Goal: Task Accomplishment & Management: Complete application form

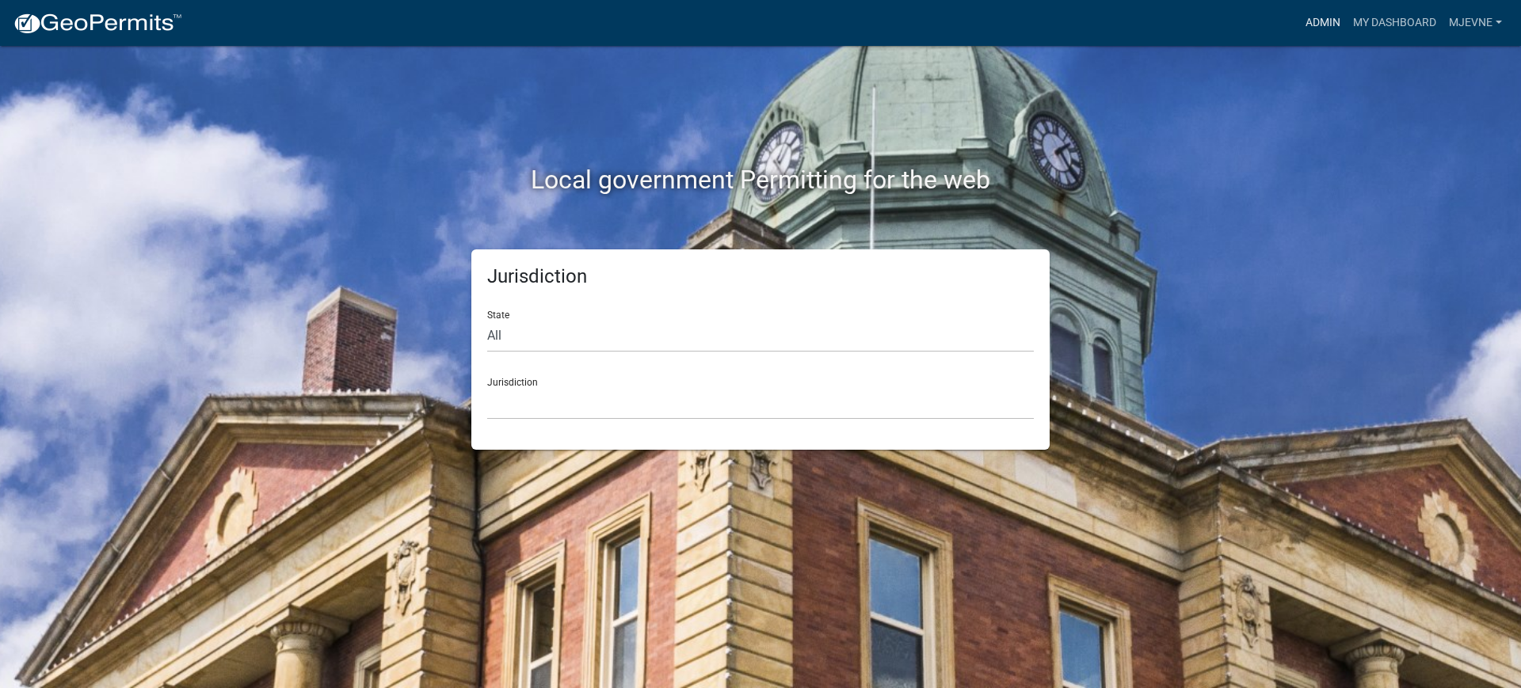
click at [1316, 25] on link "Admin" at bounding box center [1323, 23] width 48 height 30
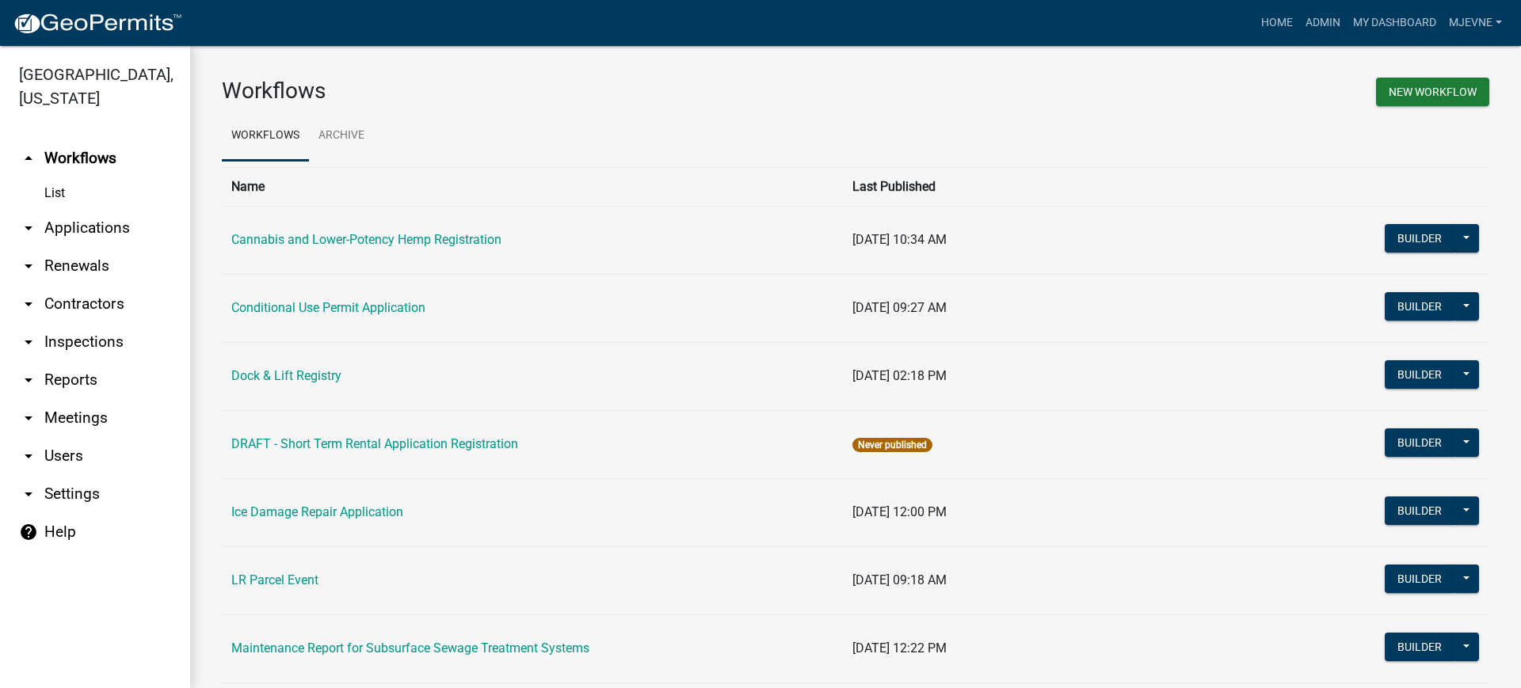
click at [28, 303] on icon "arrow_drop_down" at bounding box center [28, 304] width 19 height 19
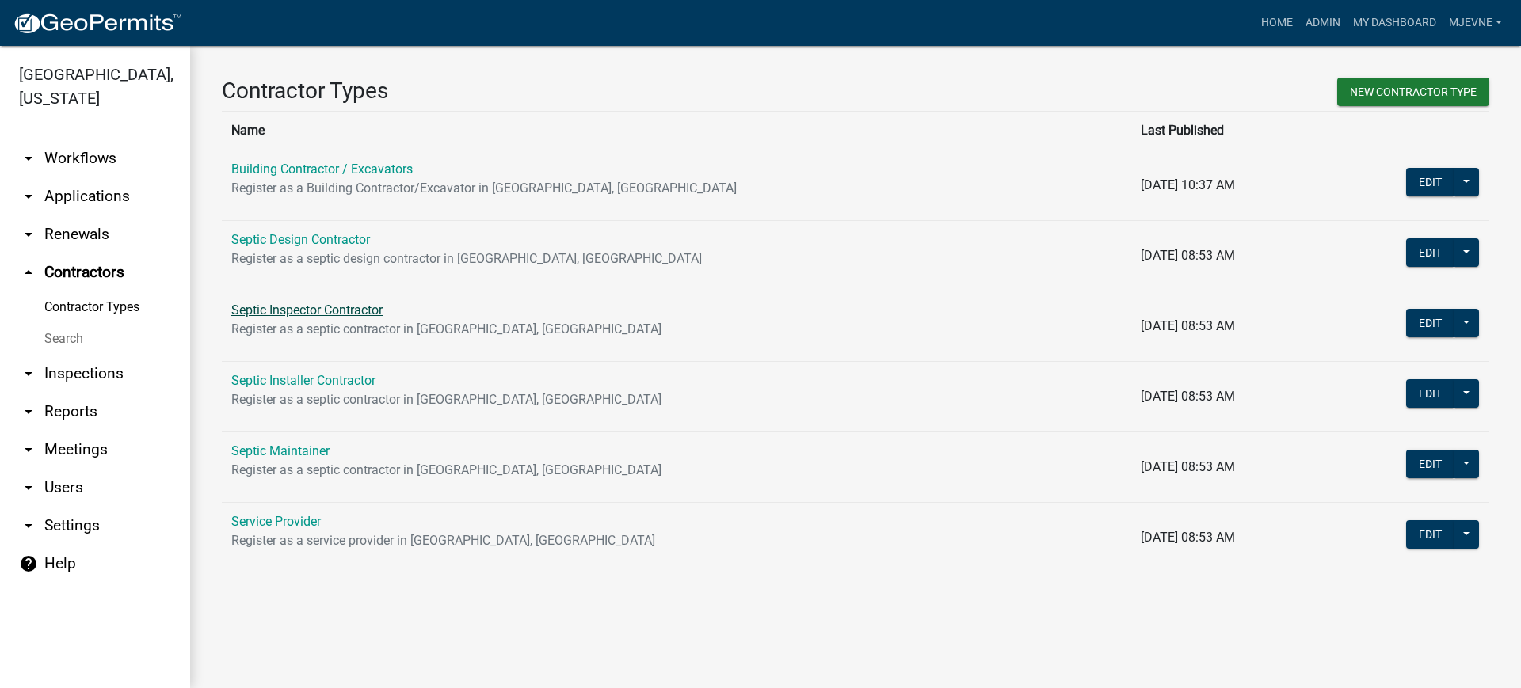
click at [299, 309] on link "Septic Inspector Contractor" at bounding box center [306, 310] width 151 height 15
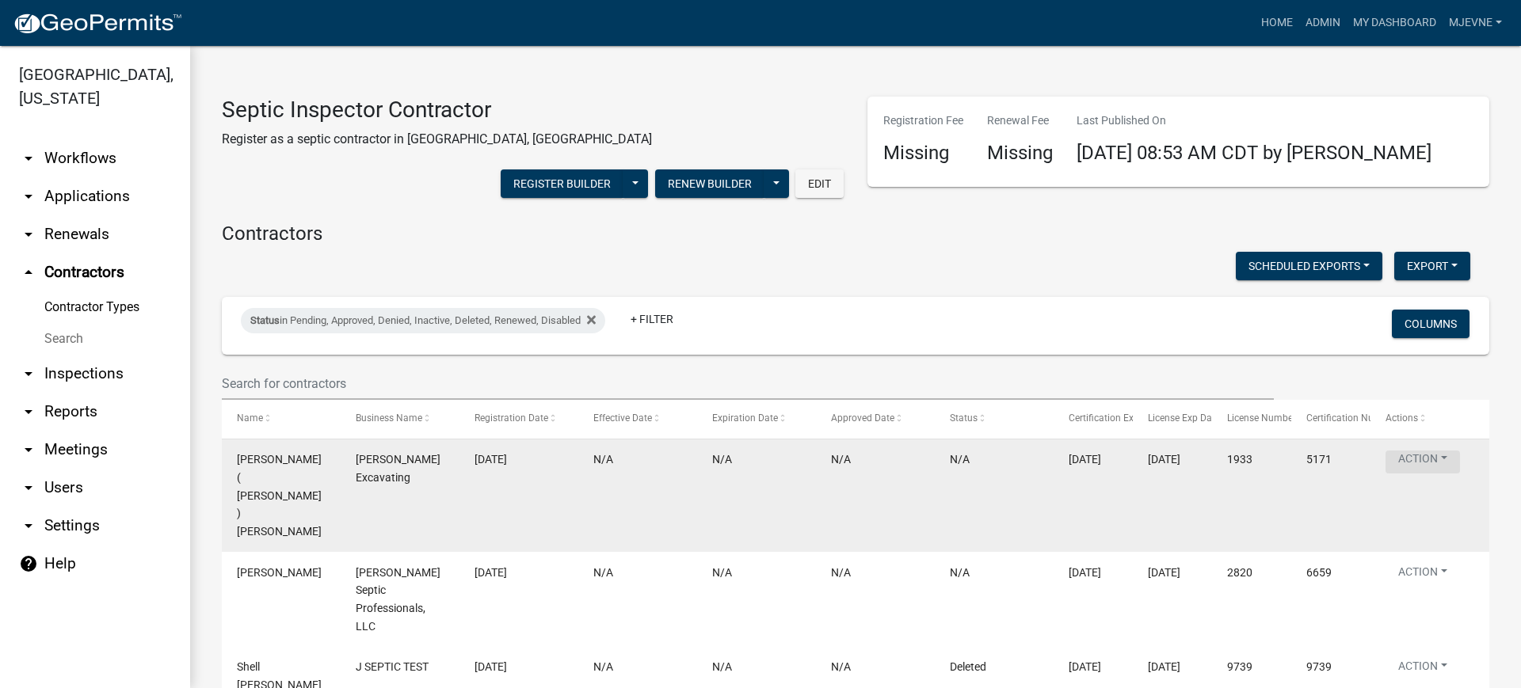
click at [1446, 451] on button "Action" at bounding box center [1422, 462] width 74 height 23
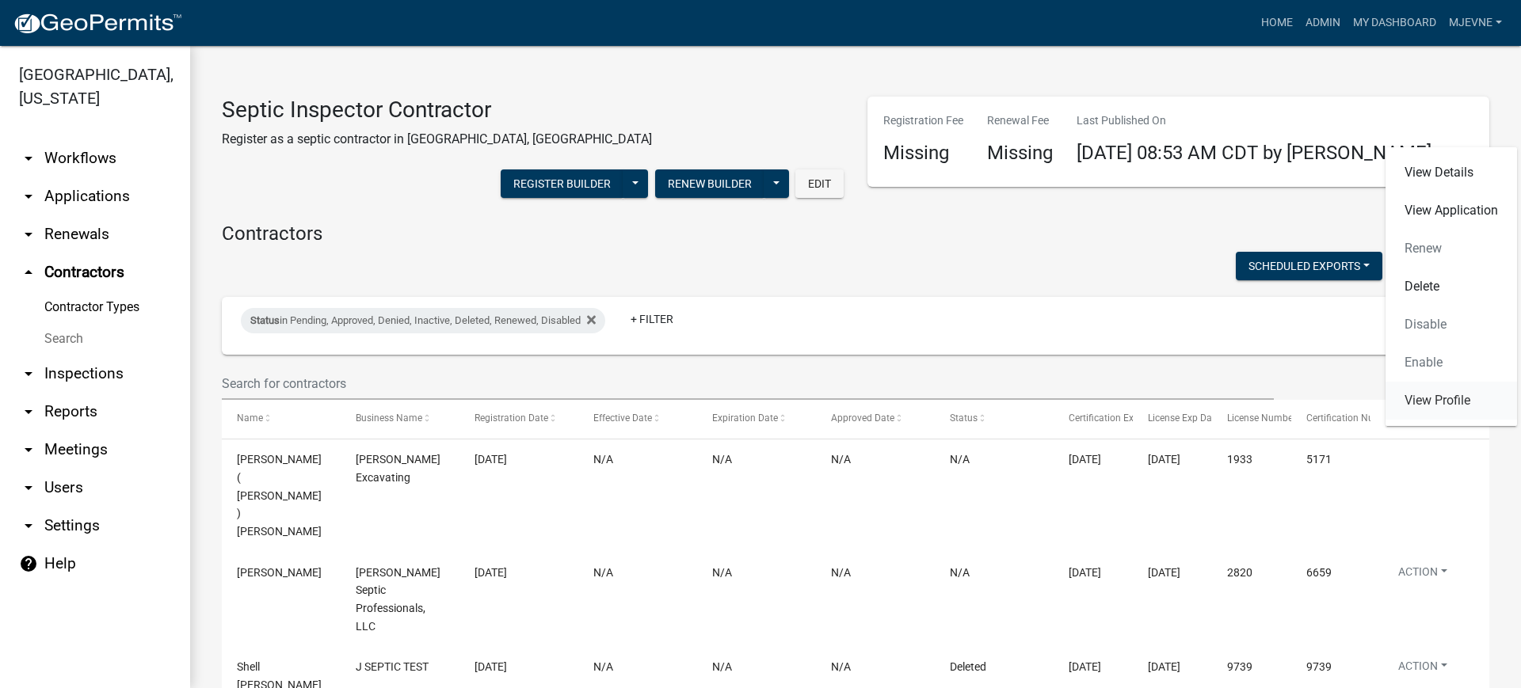
click at [1423, 403] on link "View Profile" at bounding box center [1450, 401] width 131 height 38
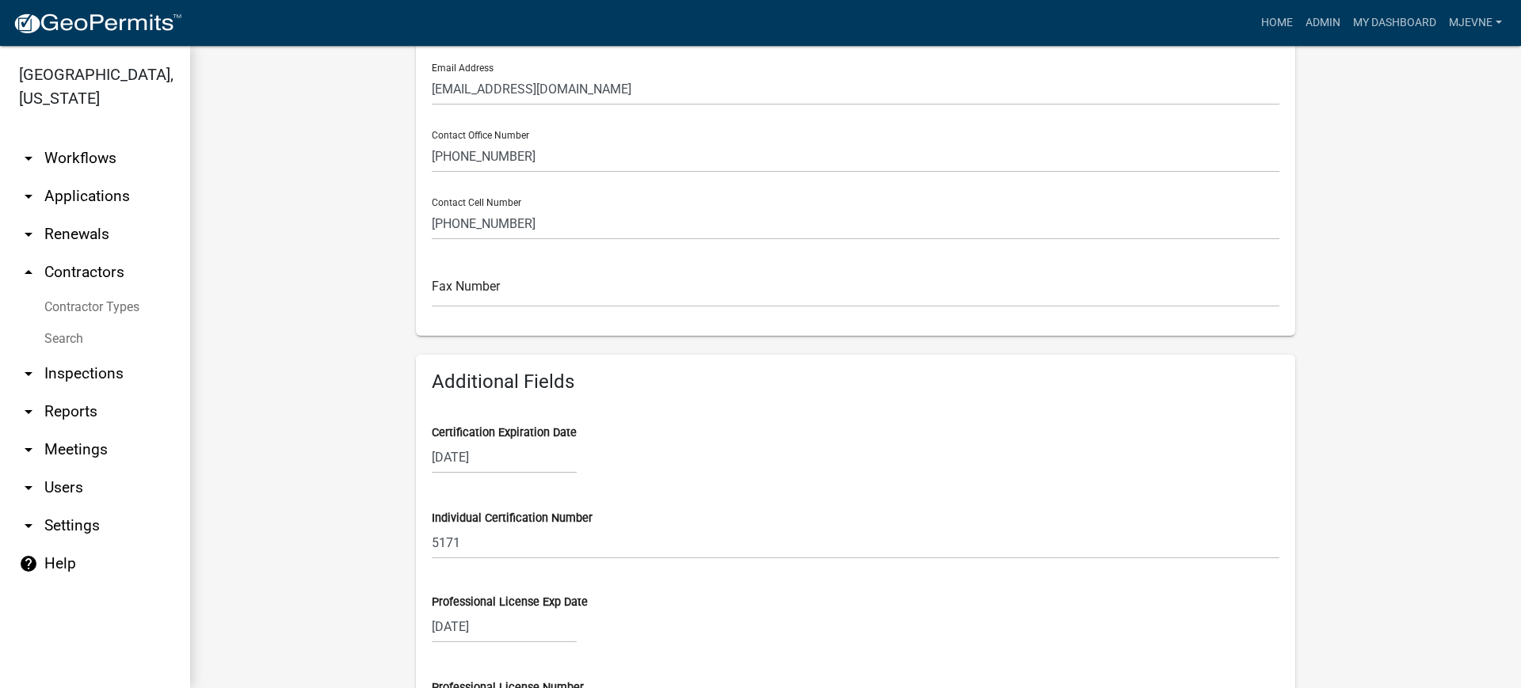
scroll to position [693, 0]
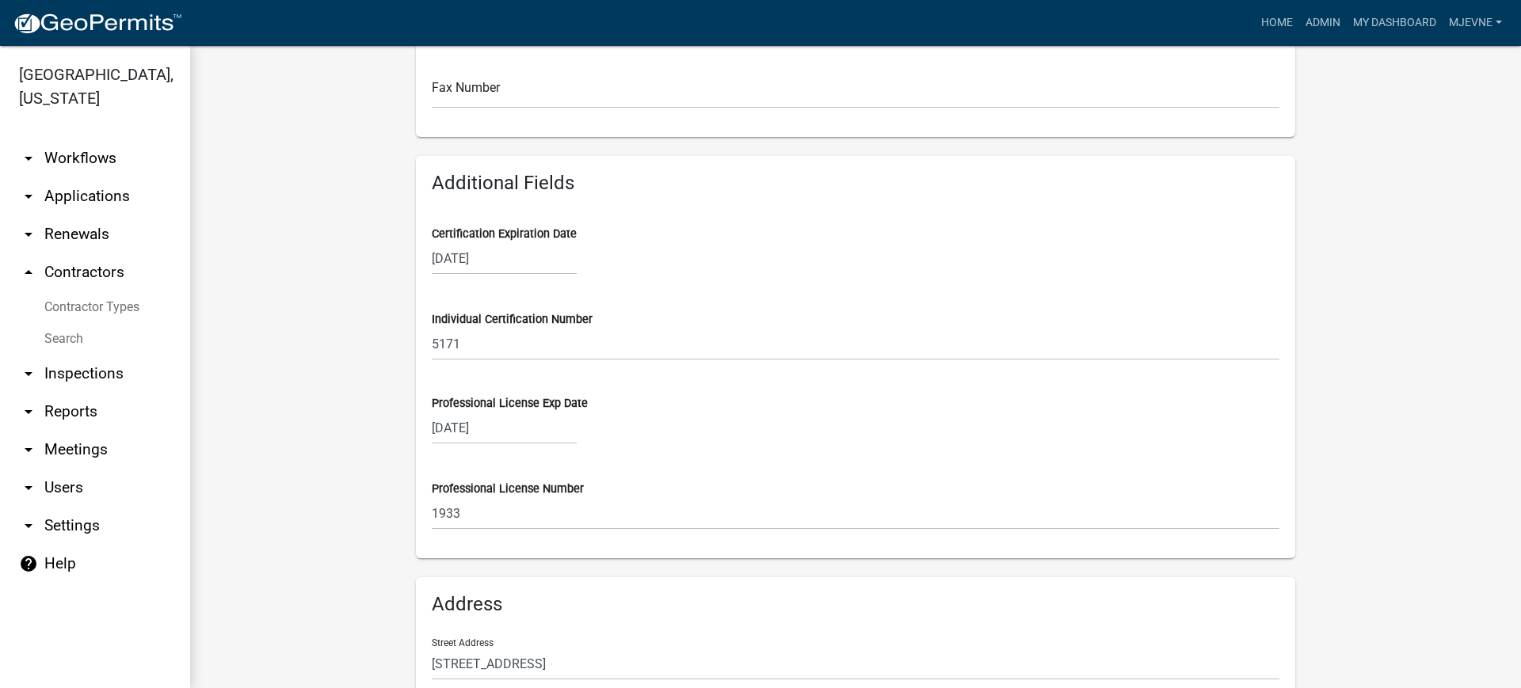
click at [493, 426] on div "[DATE]" at bounding box center [504, 428] width 145 height 32
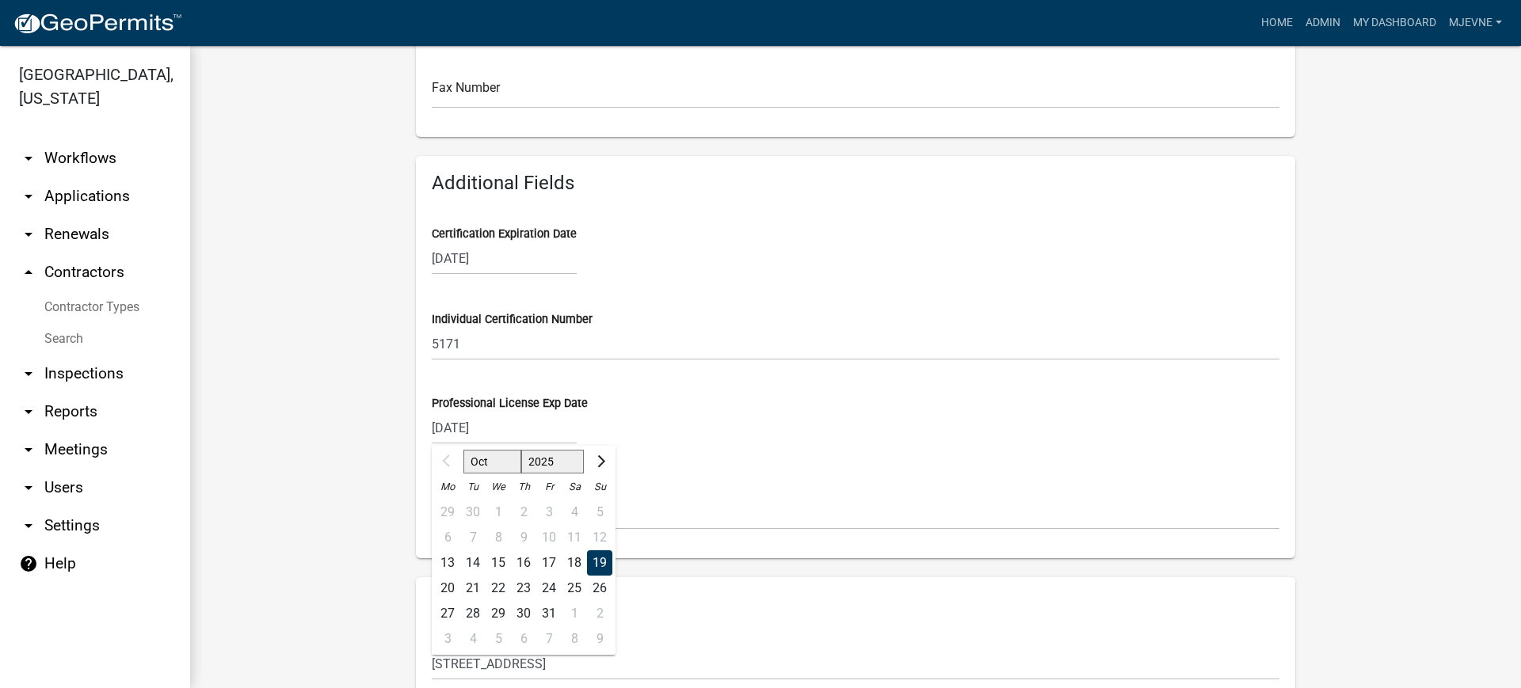
click at [554, 459] on select "2025 2026 2027 2028 2029 2030 2031 2032 2033 2034 2035 2036 2037 2038 2039 2040…" at bounding box center [552, 463] width 63 height 24
select select "2026"
click at [521, 451] on select "2025 2026 2027 2028 2029 2030 2031 2032 2033 2034 2035 2036 2037 2038 2039 2040…" at bounding box center [552, 463] width 63 height 24
click at [438, 589] on div "19" at bounding box center [447, 588] width 25 height 25
type input "[DATE]"
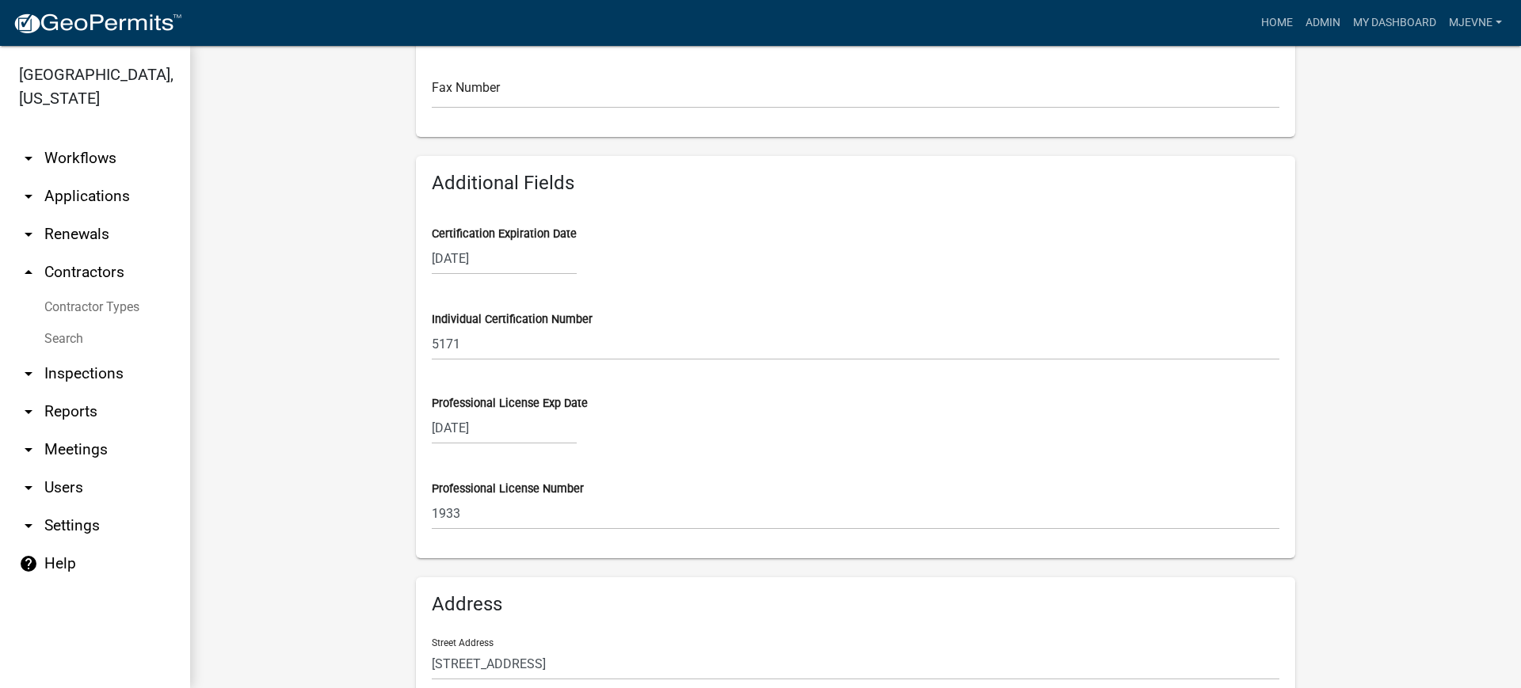
click at [731, 476] on div "Professional License Number 1933" at bounding box center [856, 494] width 848 height 71
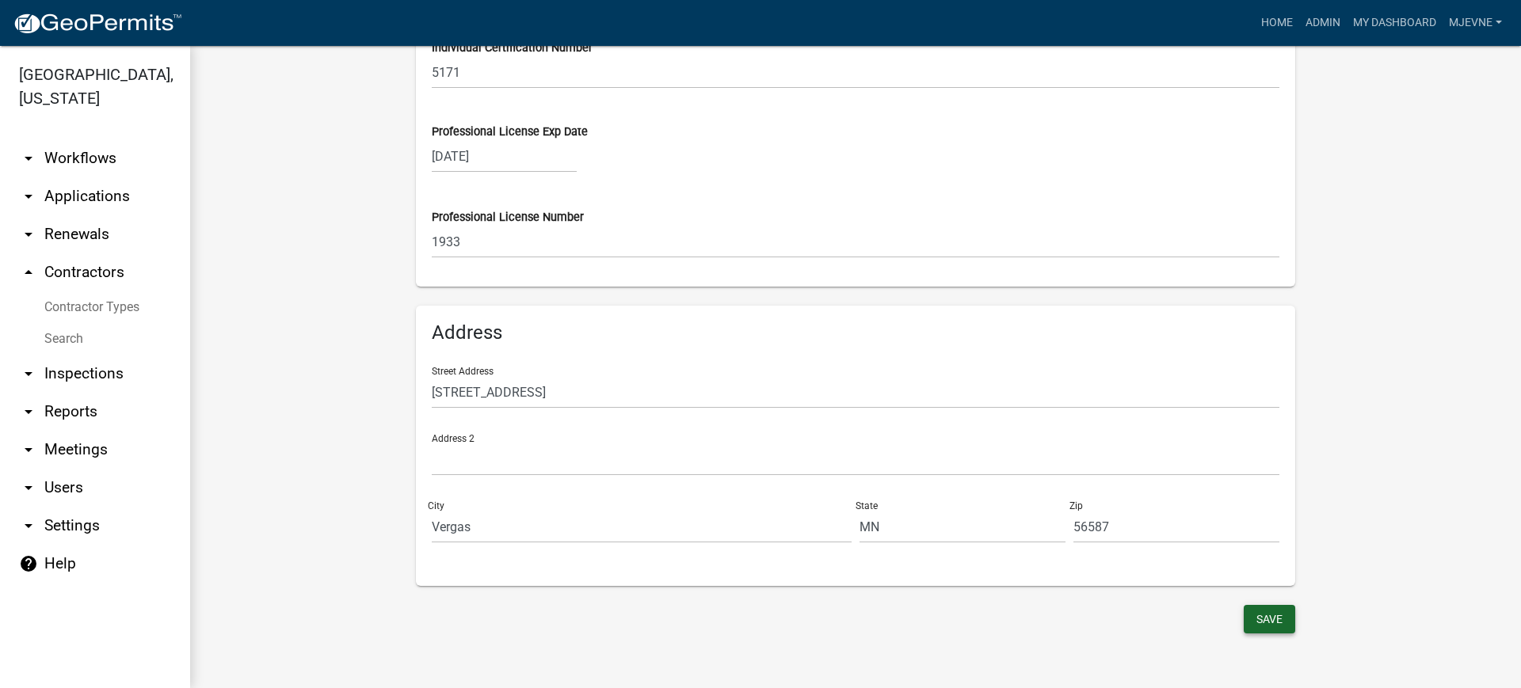
click at [1263, 613] on button "Save" at bounding box center [1269, 619] width 51 height 29
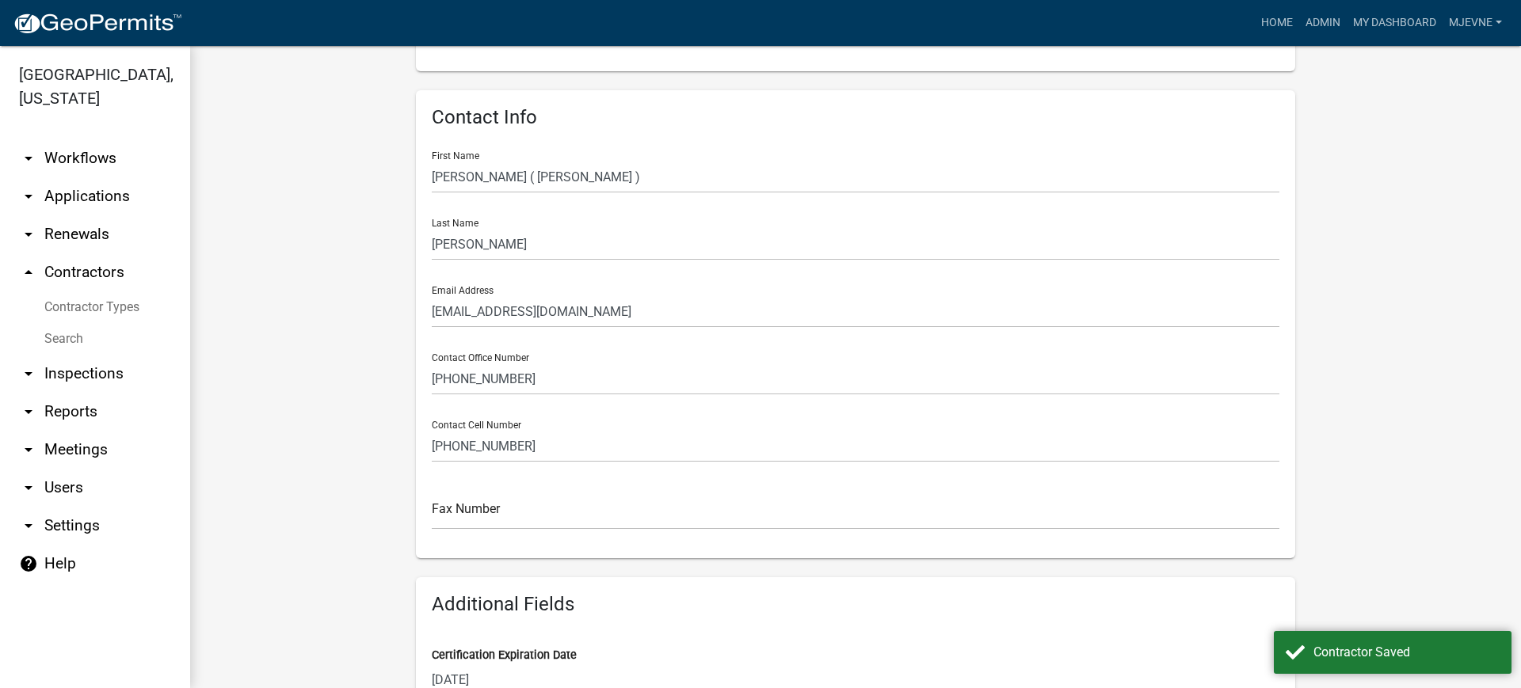
scroll to position [0, 0]
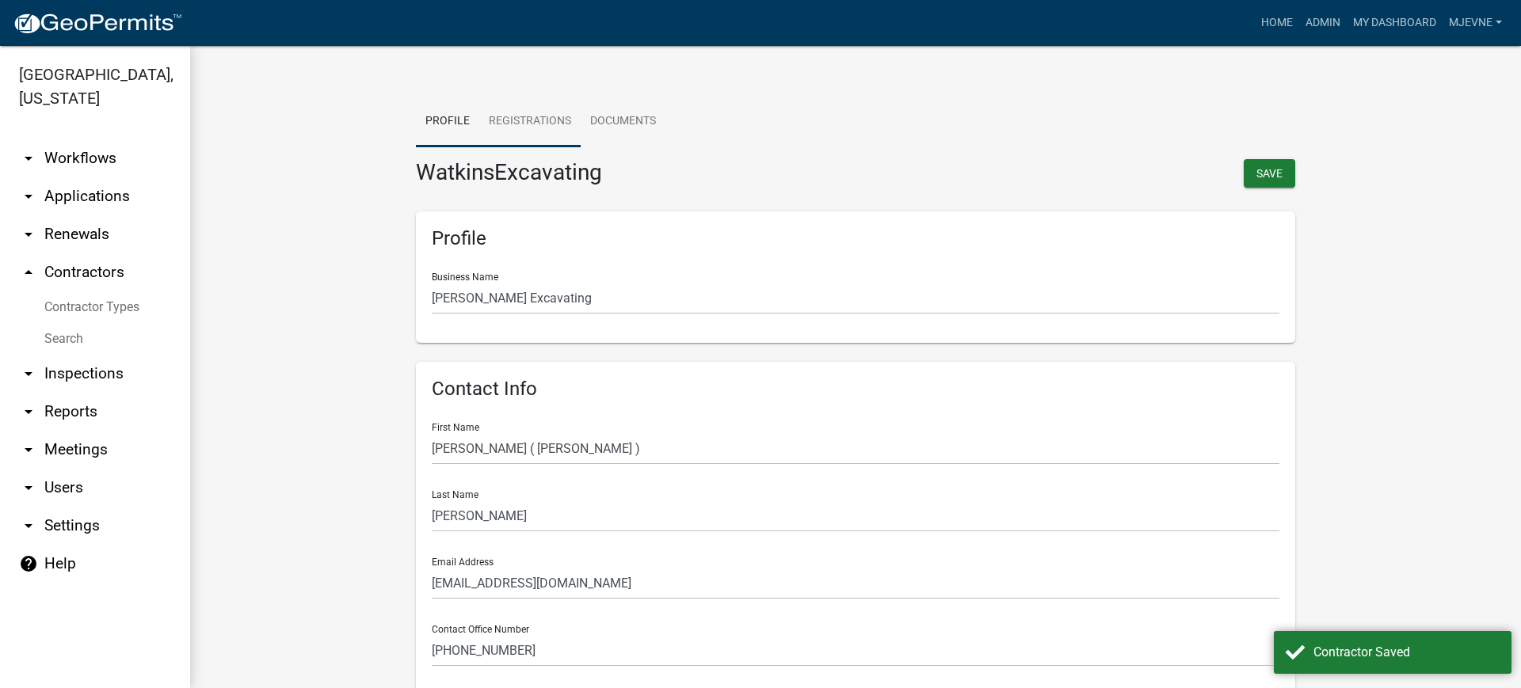
click at [521, 116] on link "Registrations" at bounding box center [529, 122] width 101 height 51
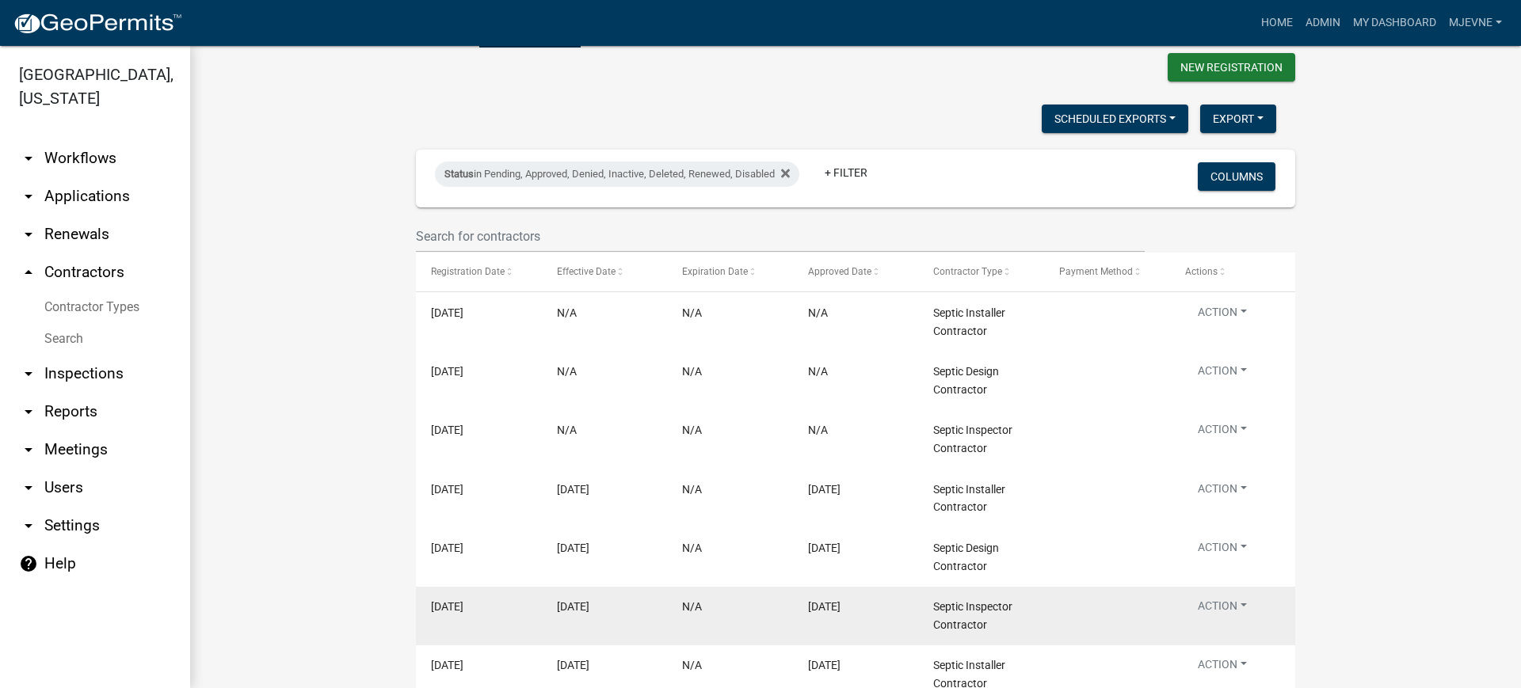
scroll to position [99, 0]
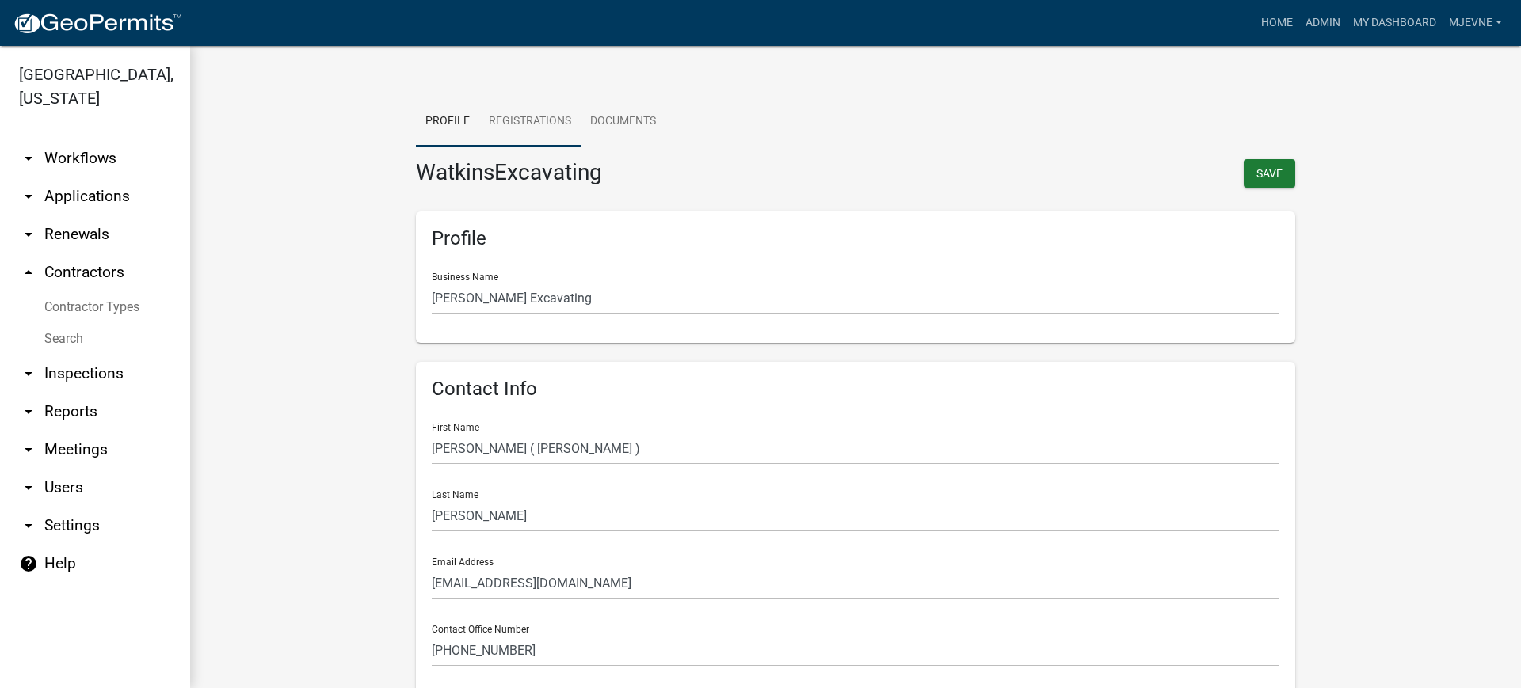
click at [527, 119] on link "Registrations" at bounding box center [529, 122] width 101 height 51
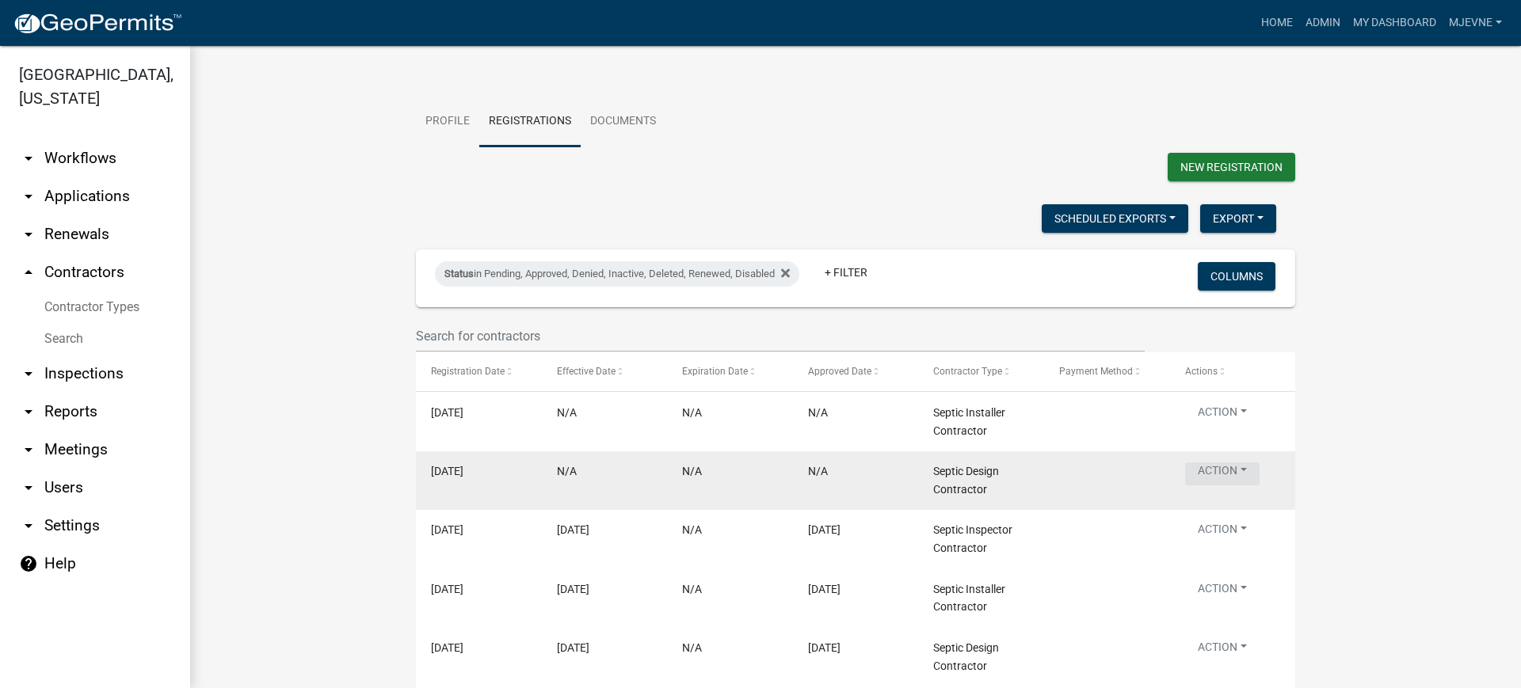
click at [1228, 470] on button "Action" at bounding box center [1222, 474] width 74 height 23
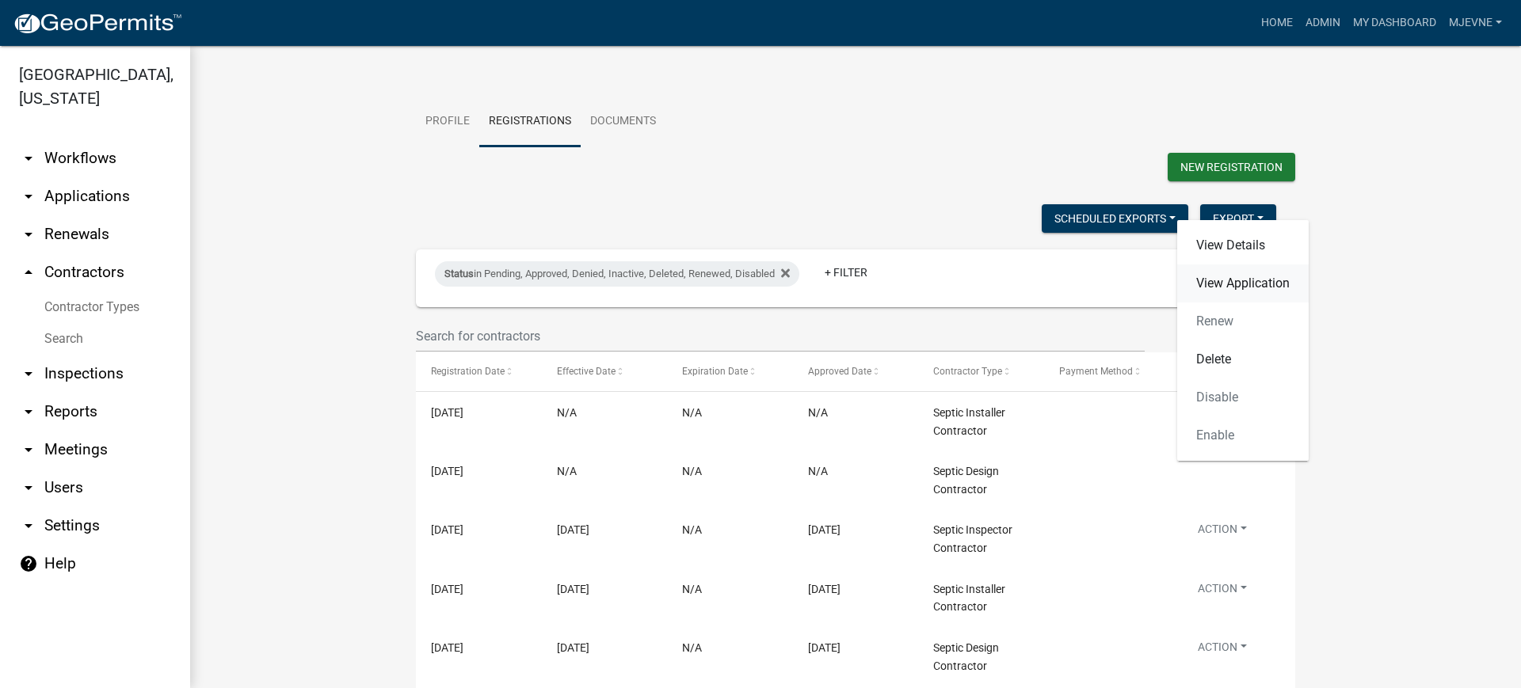
click at [1220, 283] on link "View Application" at bounding box center [1242, 284] width 131 height 38
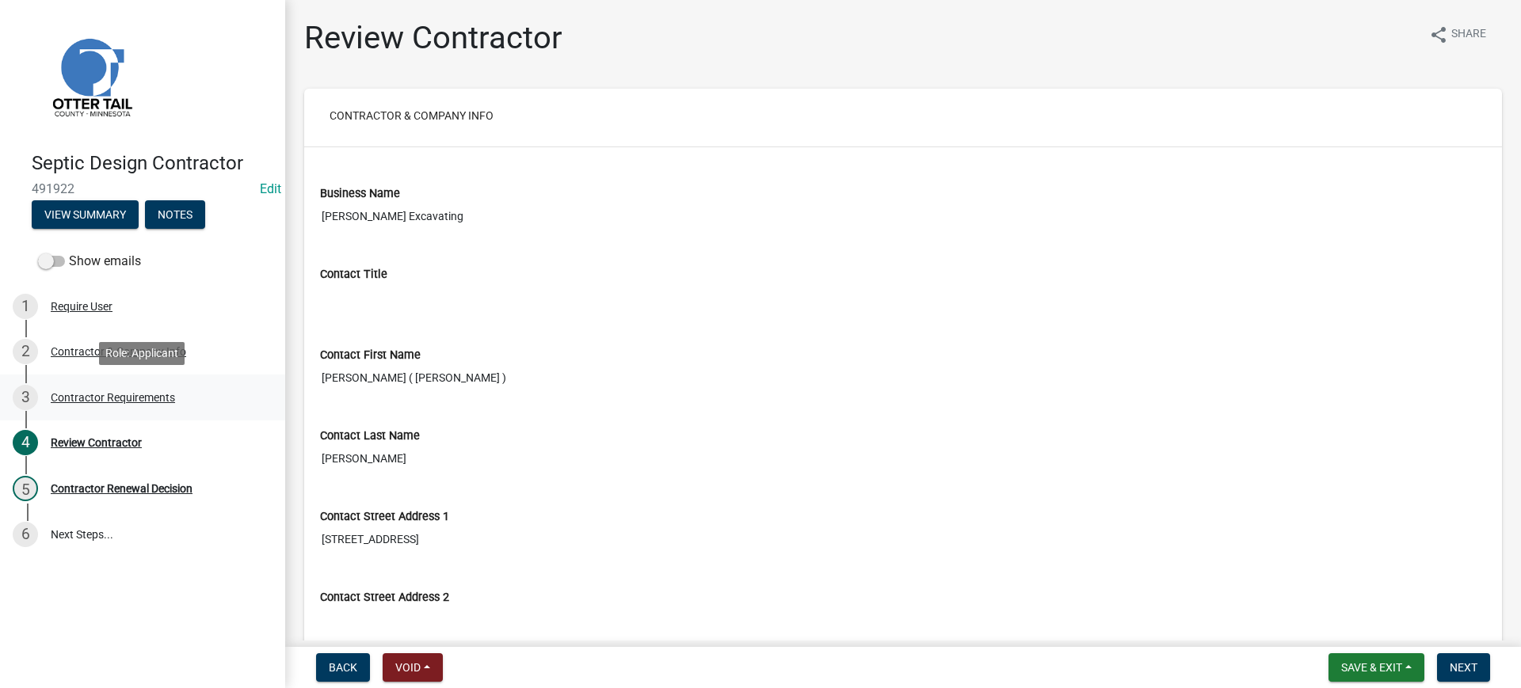
click at [101, 398] on div "Contractor Requirements" at bounding box center [113, 397] width 124 height 11
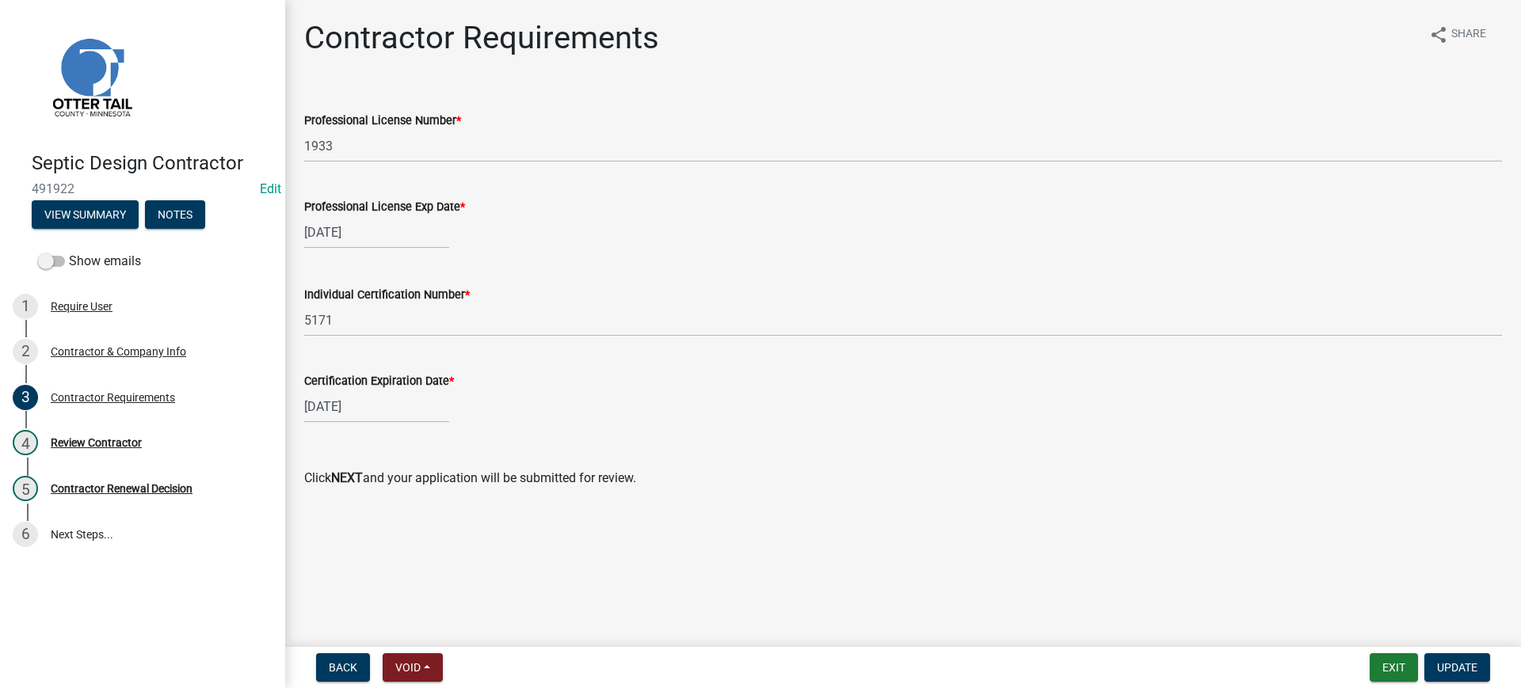
click at [375, 230] on div "[DATE]" at bounding box center [376, 232] width 145 height 32
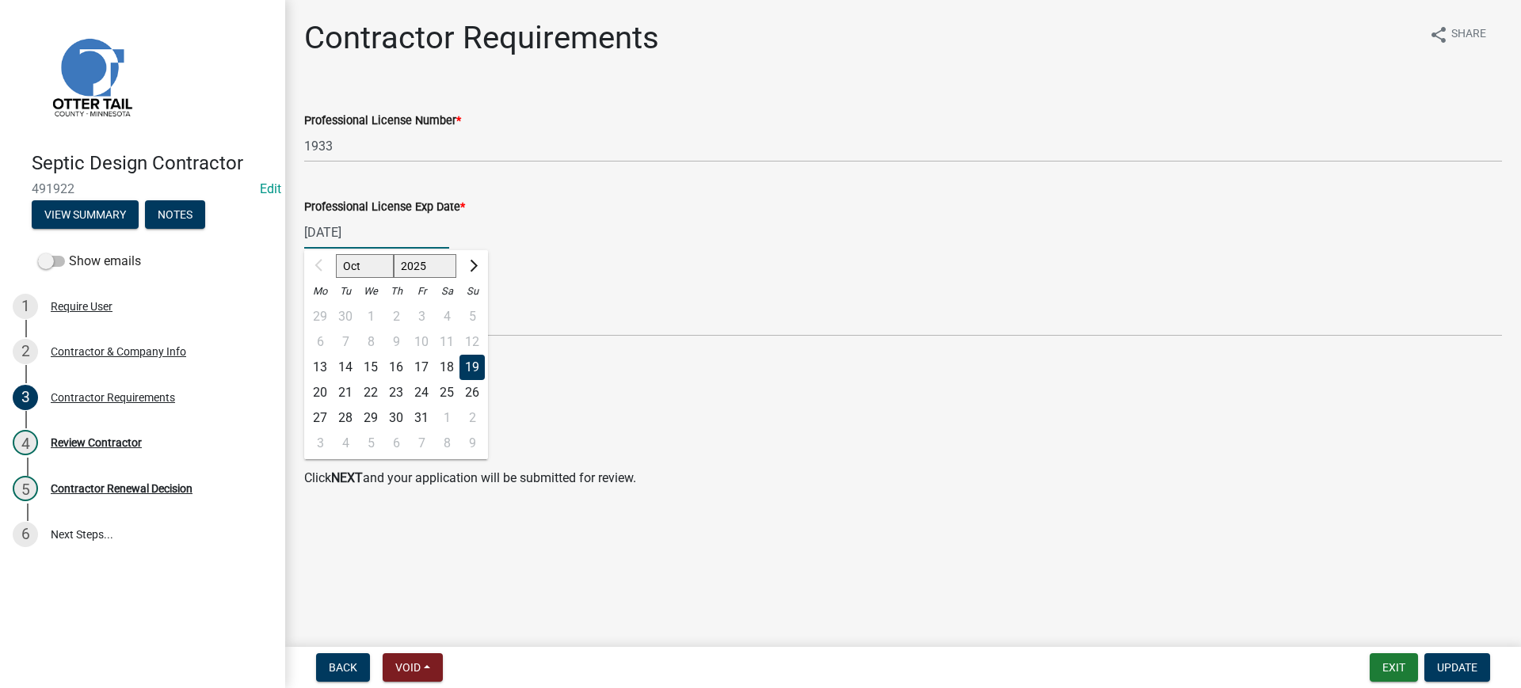
click at [429, 265] on select "2025 2026 2027 2028 2029 2030 2031 2032 2033 2034 2035 2036 2037 2038 2039 2040…" at bounding box center [425, 266] width 63 height 24
select select "2026"
click at [394, 254] on select "2025 2026 2027 2028 2029 2030 2031 2032 2033 2034 2035 2036 2037 2038 2039 2040…" at bounding box center [425, 266] width 63 height 24
click at [320, 390] on div "19" at bounding box center [319, 392] width 25 height 25
type input "[DATE]"
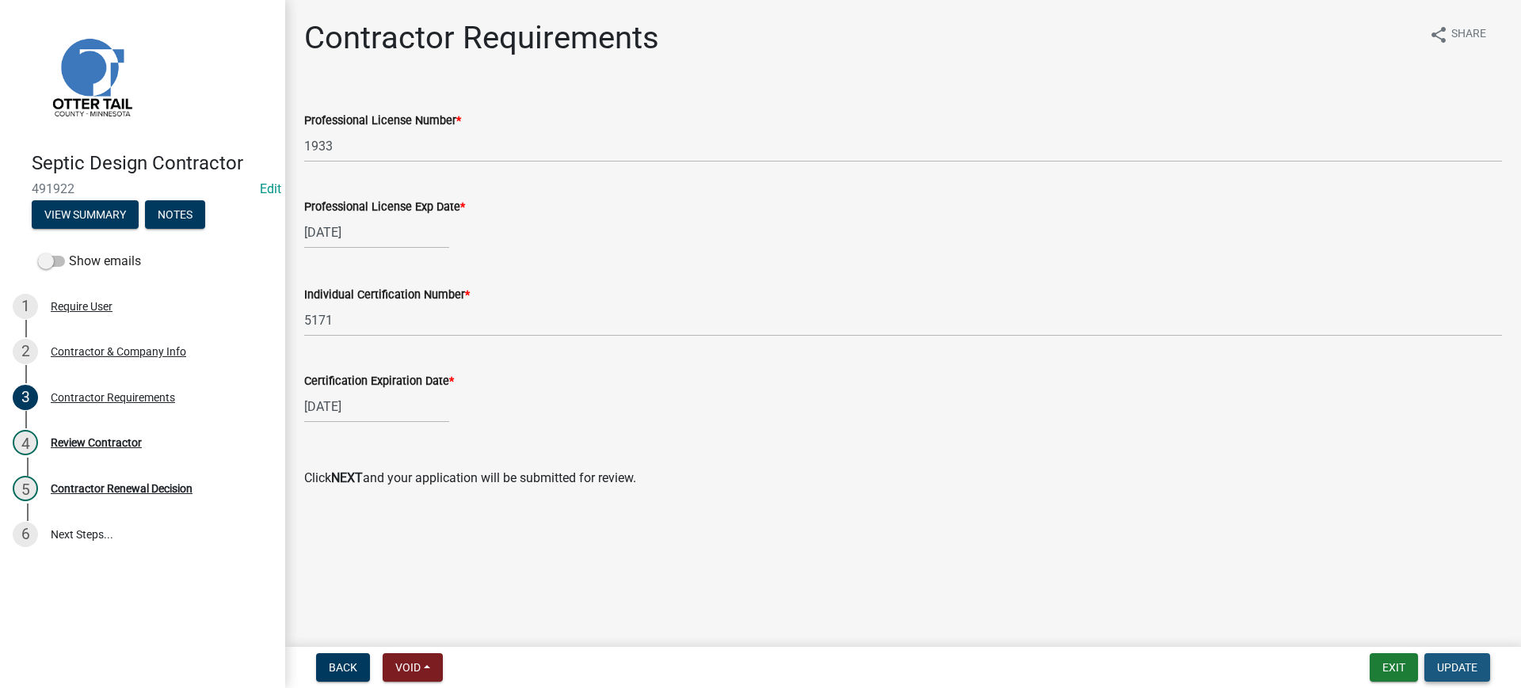
click at [1456, 665] on span "Update" at bounding box center [1457, 667] width 40 height 13
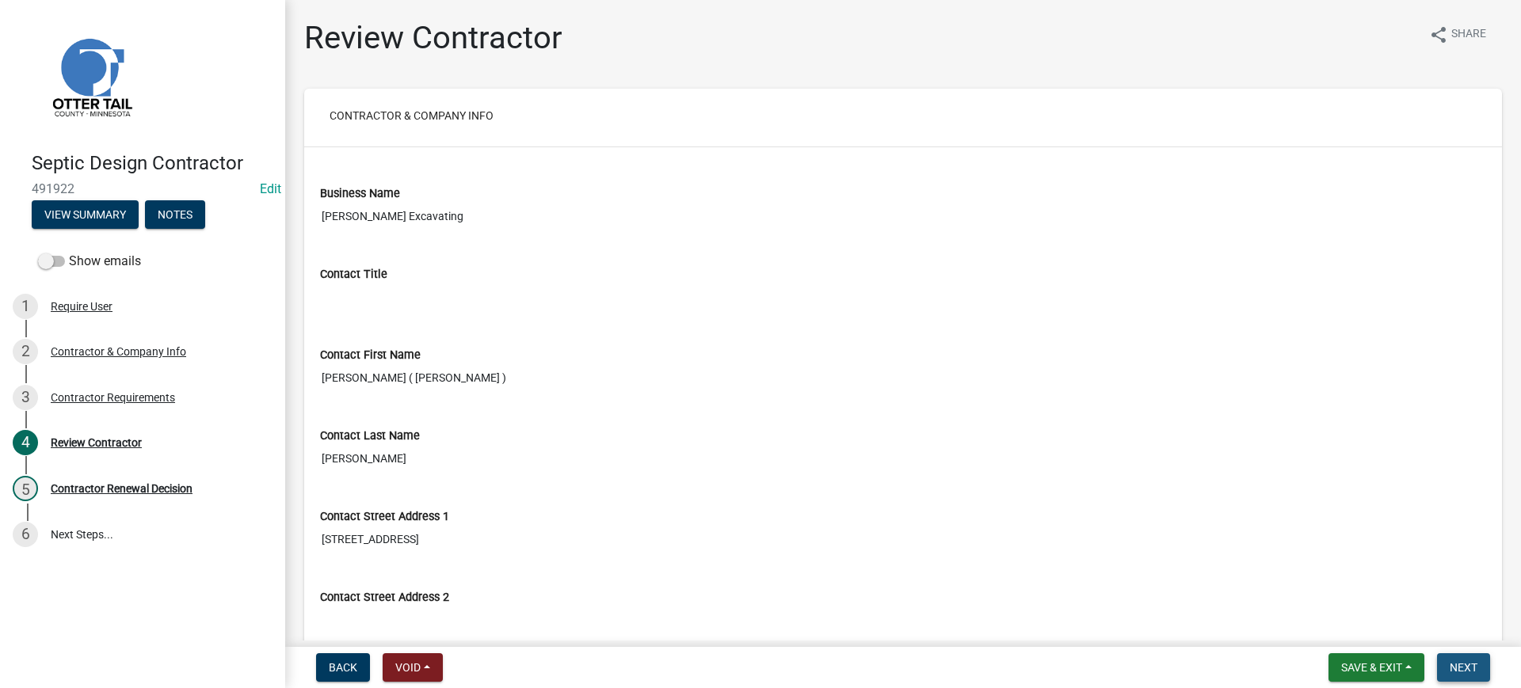
click at [1456, 665] on span "Next" at bounding box center [1464, 667] width 28 height 13
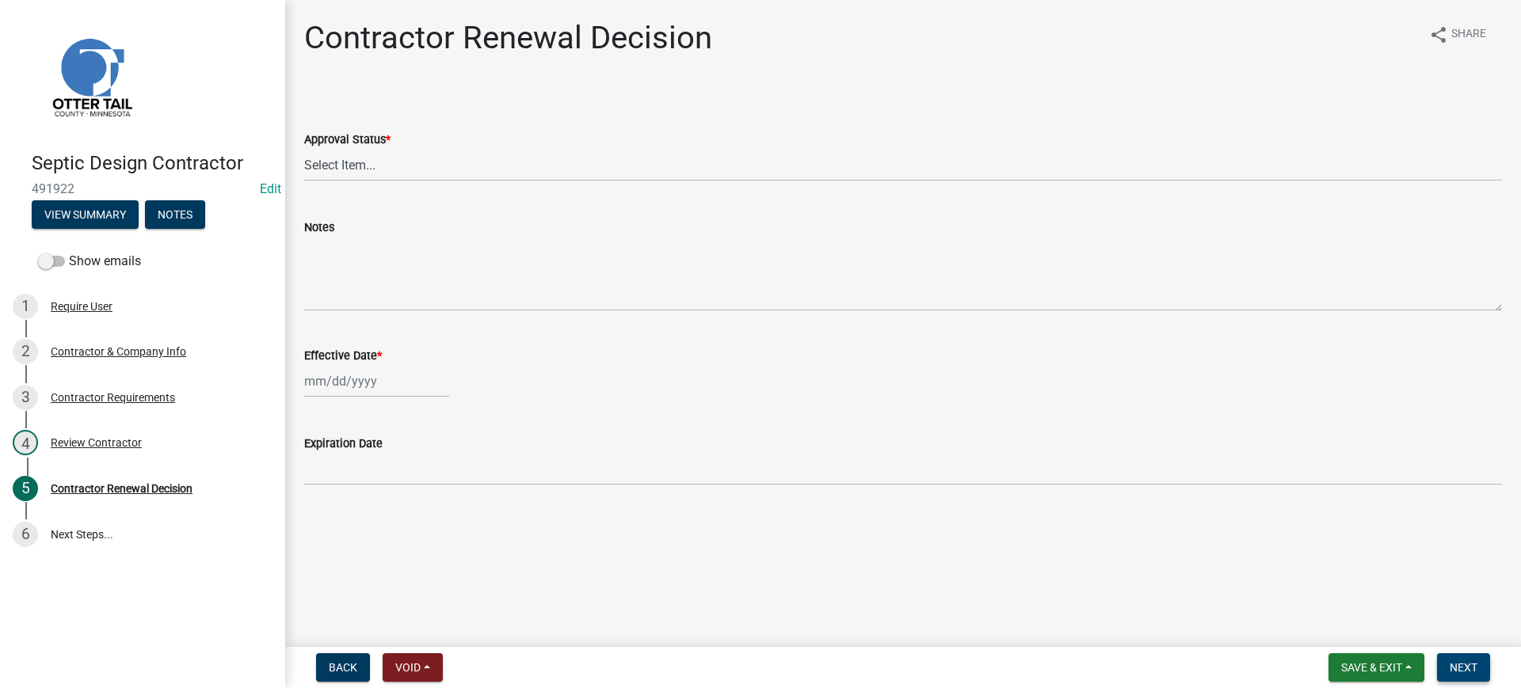
click at [1456, 665] on span "Next" at bounding box center [1464, 667] width 28 height 13
click at [360, 162] on select "Select Item... Approved Denied" at bounding box center [903, 165] width 1198 height 32
click at [304, 149] on select "Select Item... Approved Denied" at bounding box center [903, 165] width 1198 height 32
select select "30db8998-795d-4bbe-8e49-f1ade8865815"
select select "10"
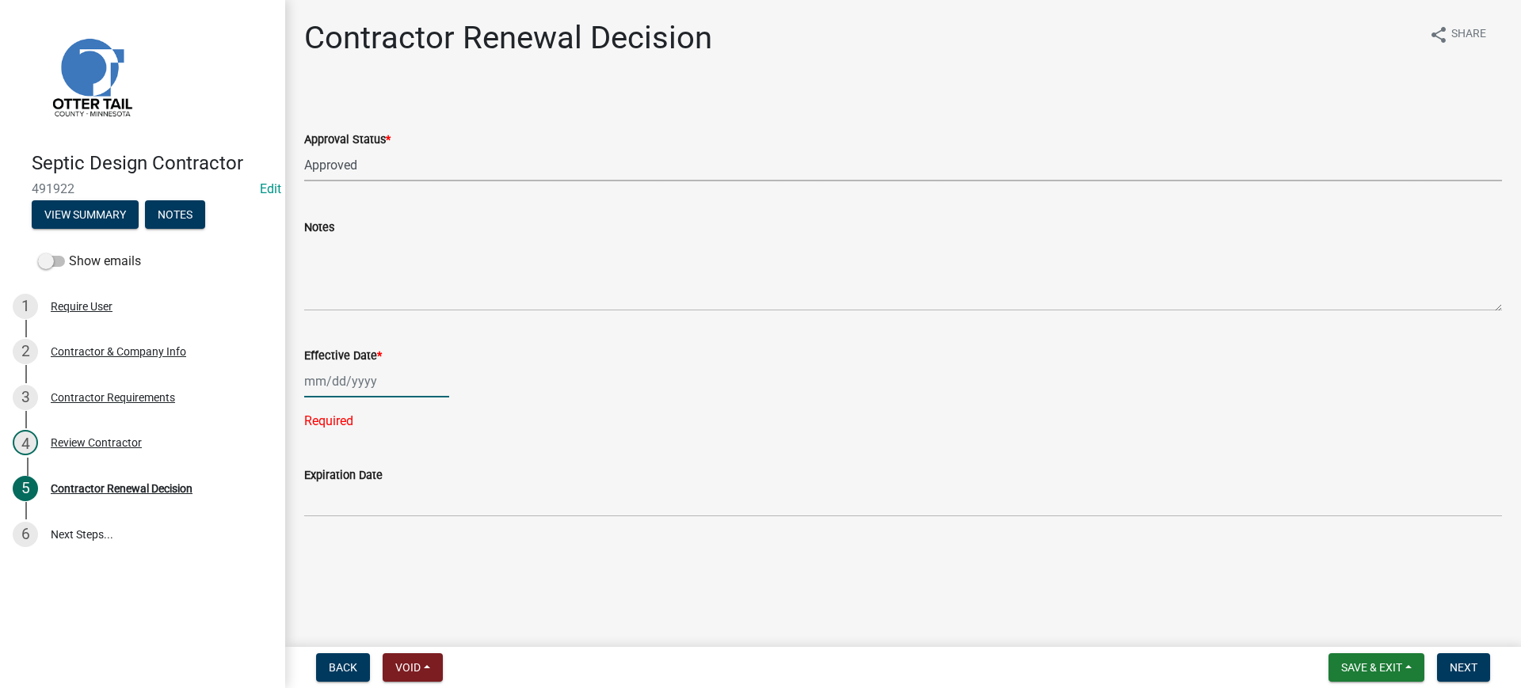
select select "2025"
click at [328, 385] on div "[PERSON_NAME] Feb Mar Apr [PERSON_NAME][DATE] Oct Nov [DATE] 1526 1527 1528 152…" at bounding box center [376, 381] width 145 height 32
click at [322, 512] on div "13" at bounding box center [319, 516] width 25 height 25
type input "[DATE]"
click at [1460, 669] on span "Next" at bounding box center [1464, 667] width 28 height 13
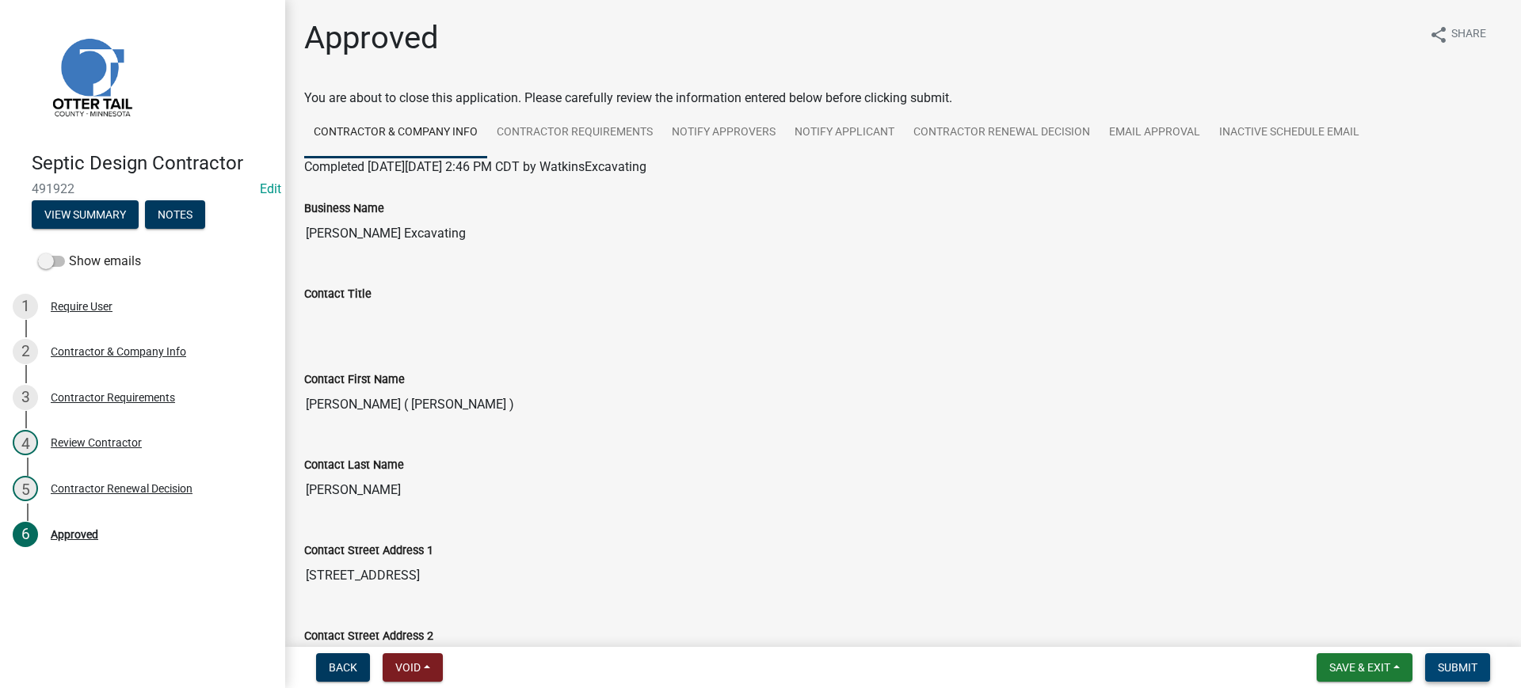
click at [1460, 669] on span "Submit" at bounding box center [1458, 667] width 40 height 13
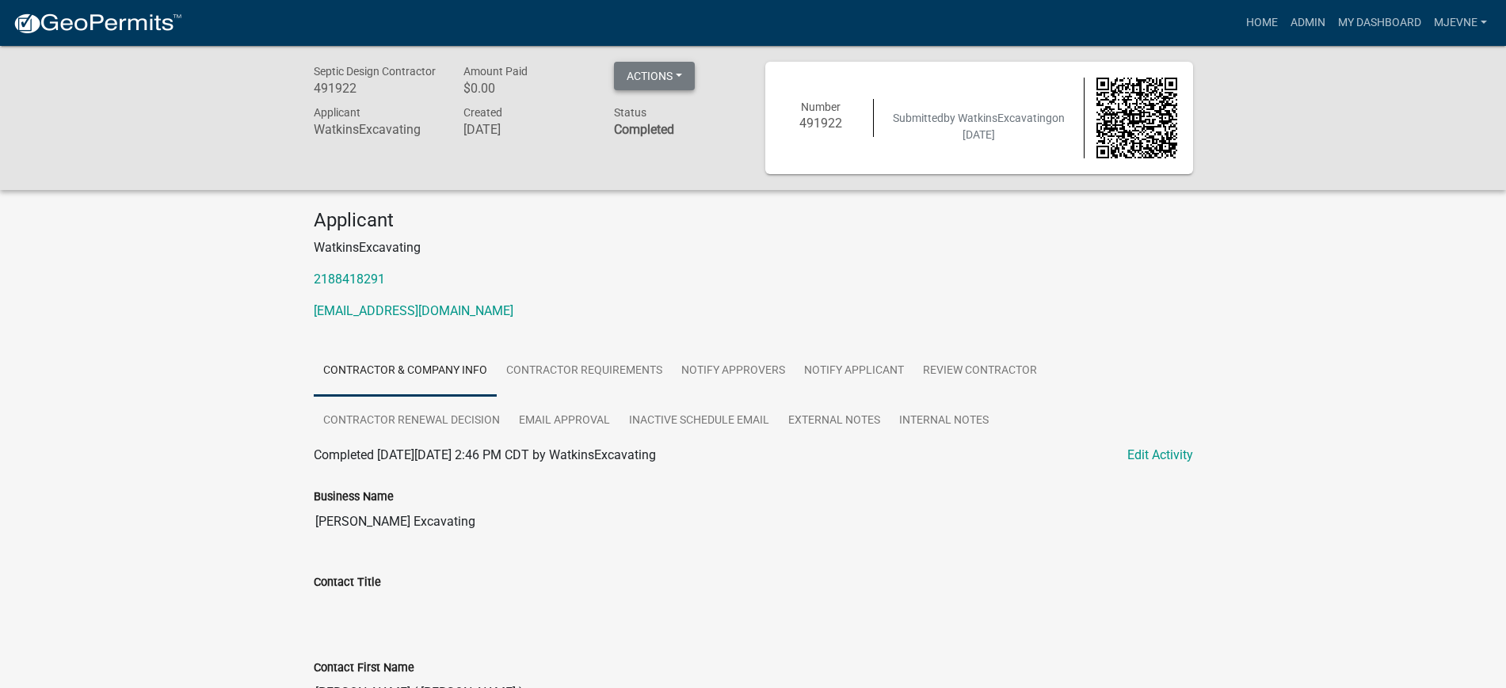
click at [677, 78] on button "Actions" at bounding box center [654, 76] width 81 height 29
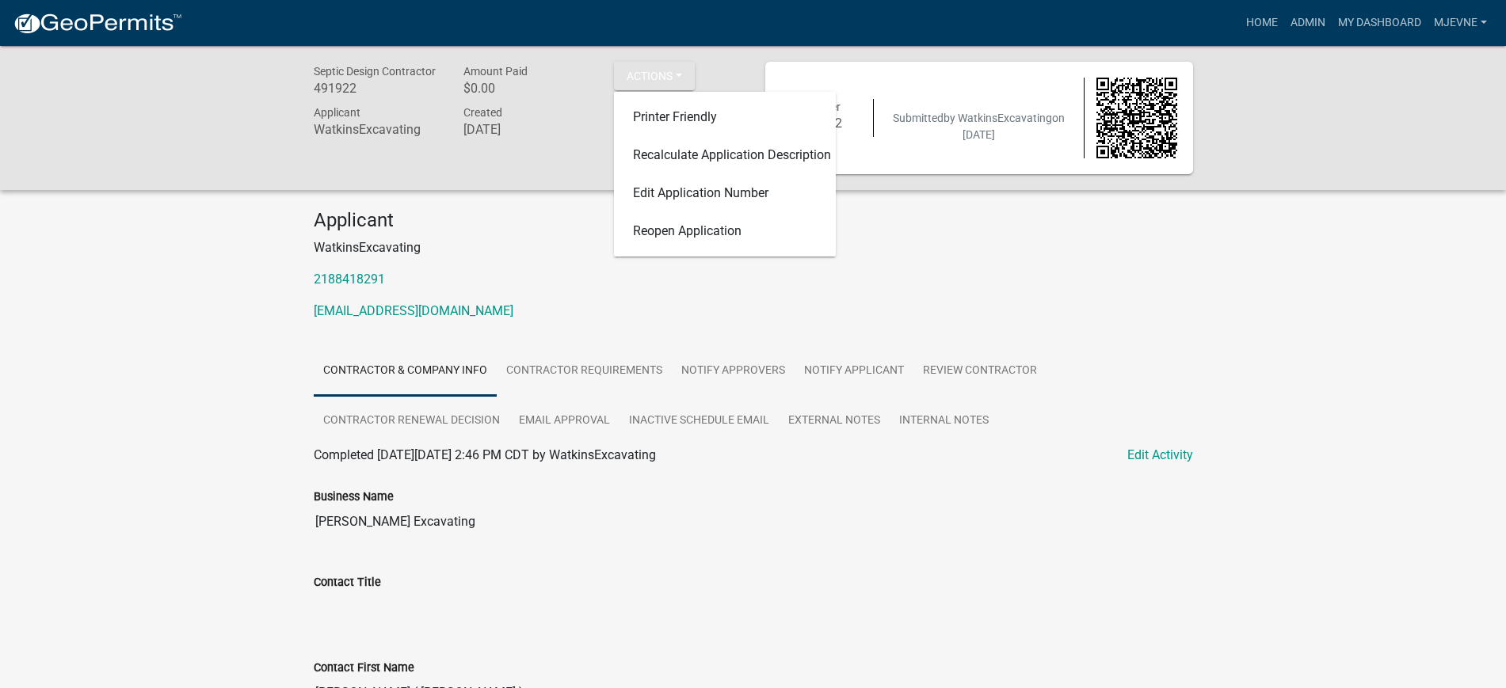
click at [971, 285] on p "2188418291" at bounding box center [753, 279] width 879 height 19
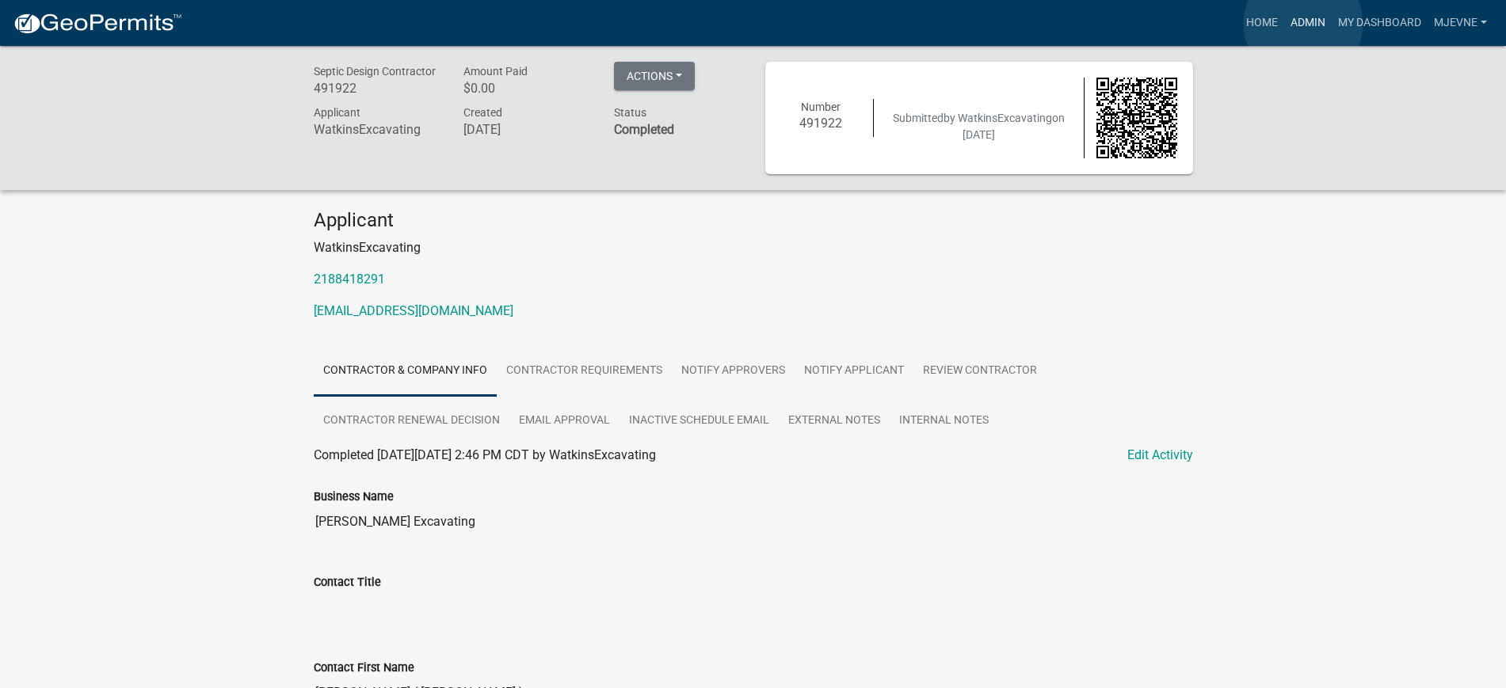
click at [1303, 24] on link "Admin" at bounding box center [1308, 23] width 48 height 30
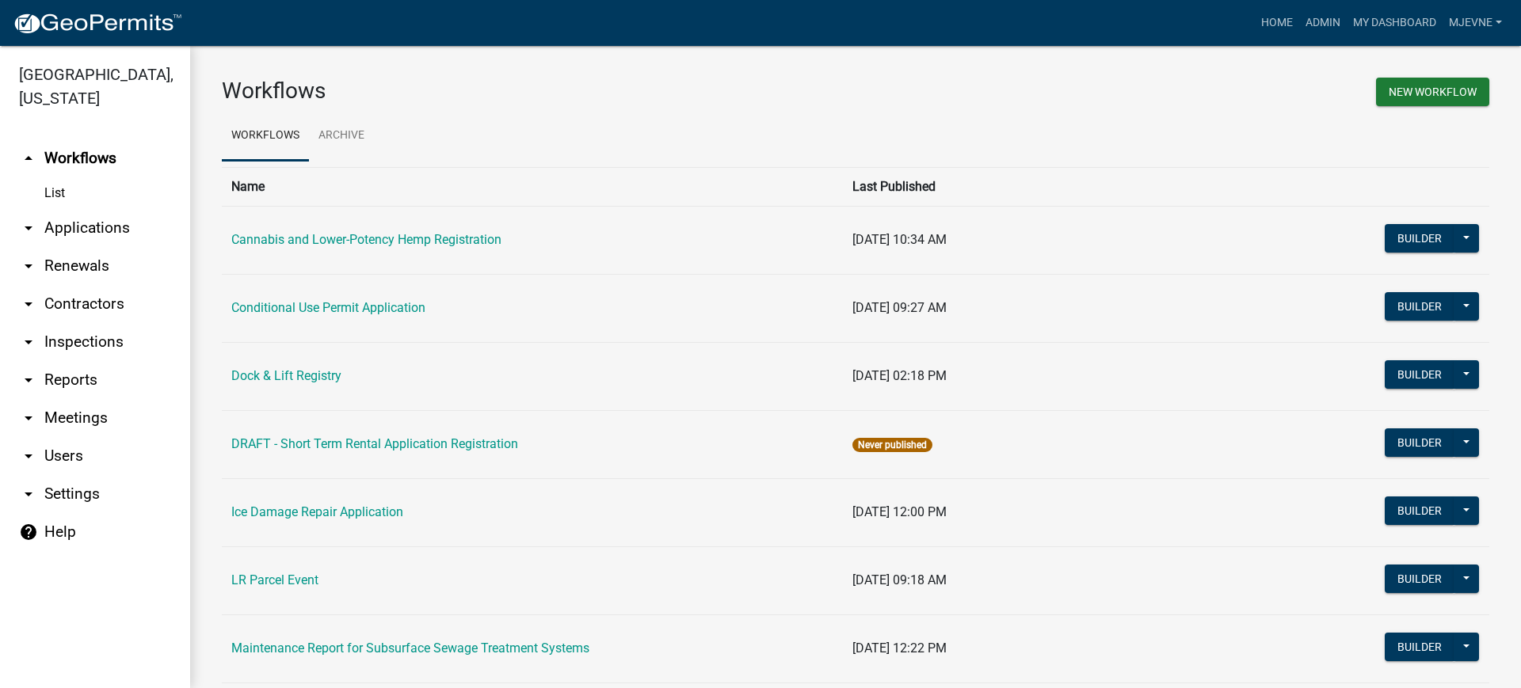
click at [79, 306] on link "arrow_drop_down Contractors" at bounding box center [95, 304] width 190 height 38
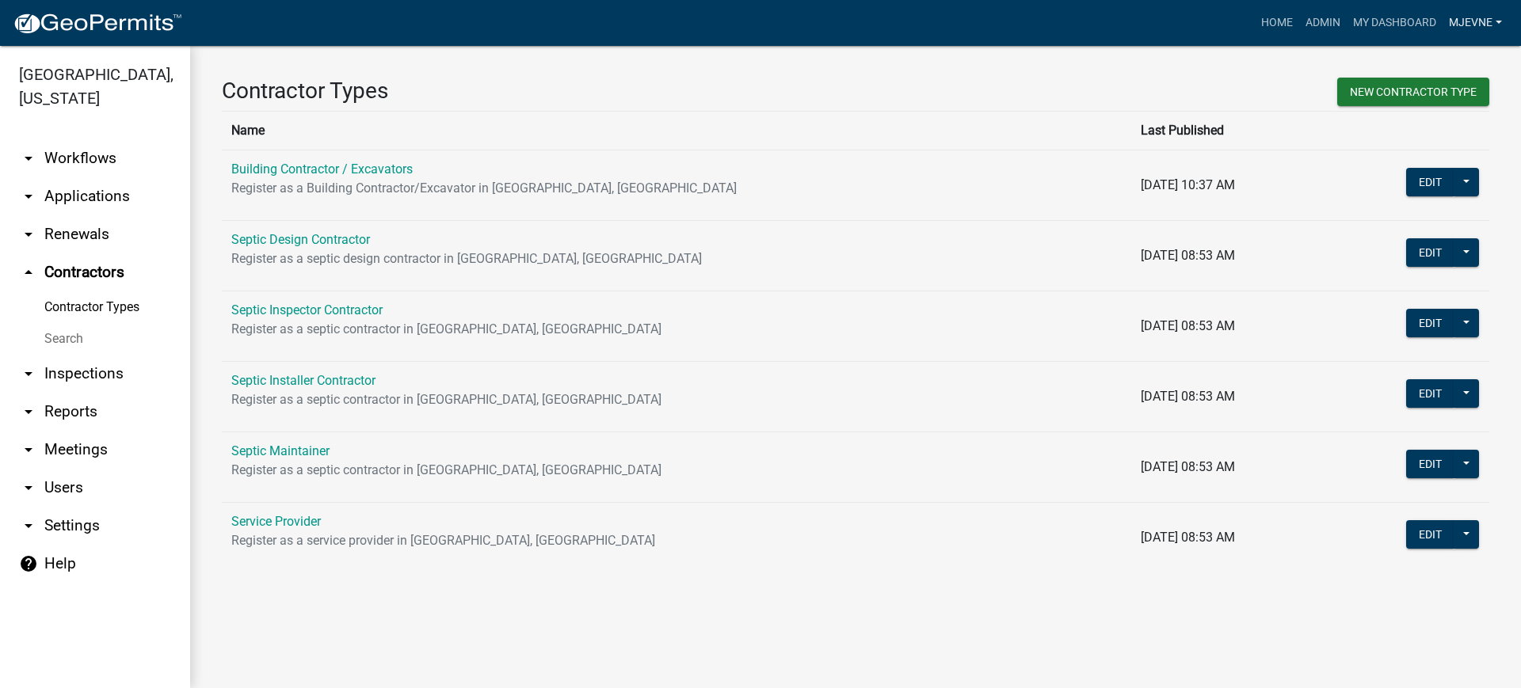
click at [1469, 20] on link "MJevne" at bounding box center [1475, 23] width 66 height 30
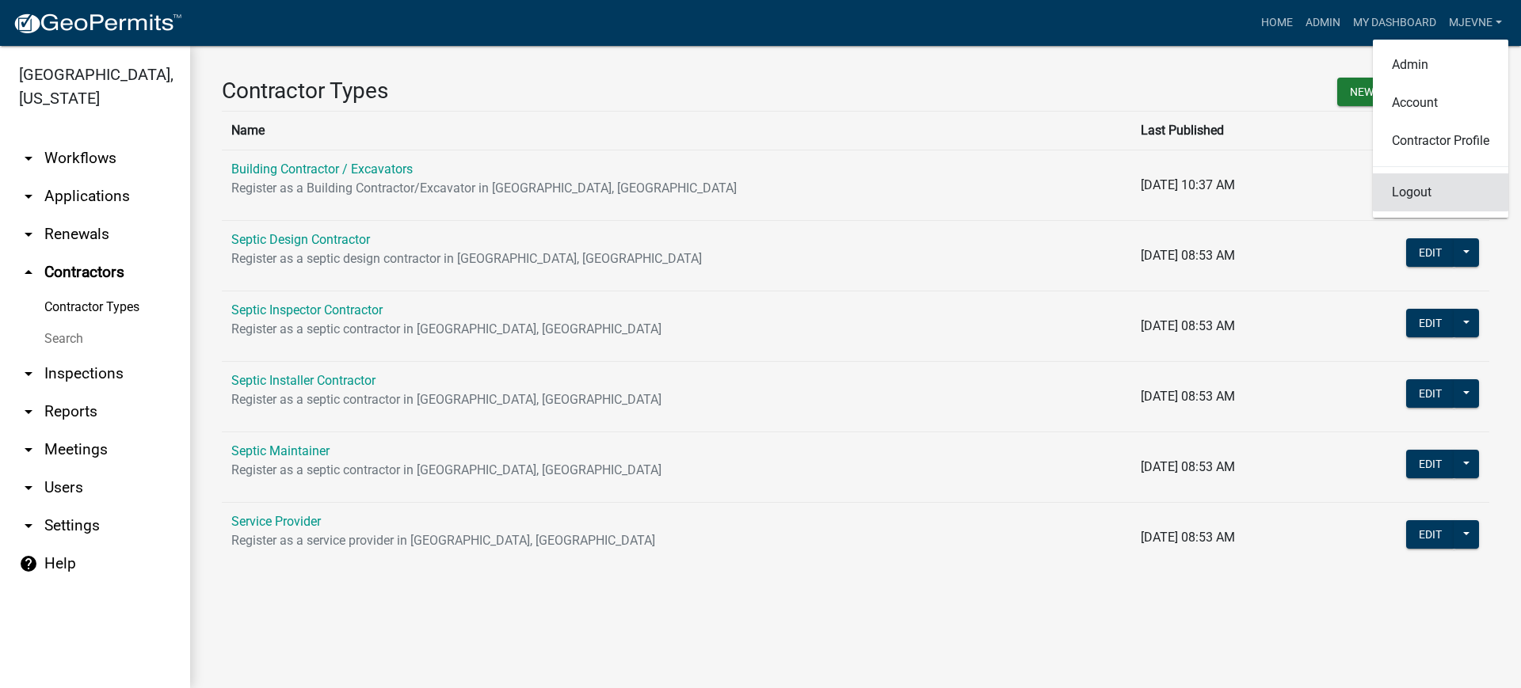
click at [1418, 193] on link "Logout" at bounding box center [1440, 192] width 135 height 38
